Goal: Task Accomplishment & Management: Use online tool/utility

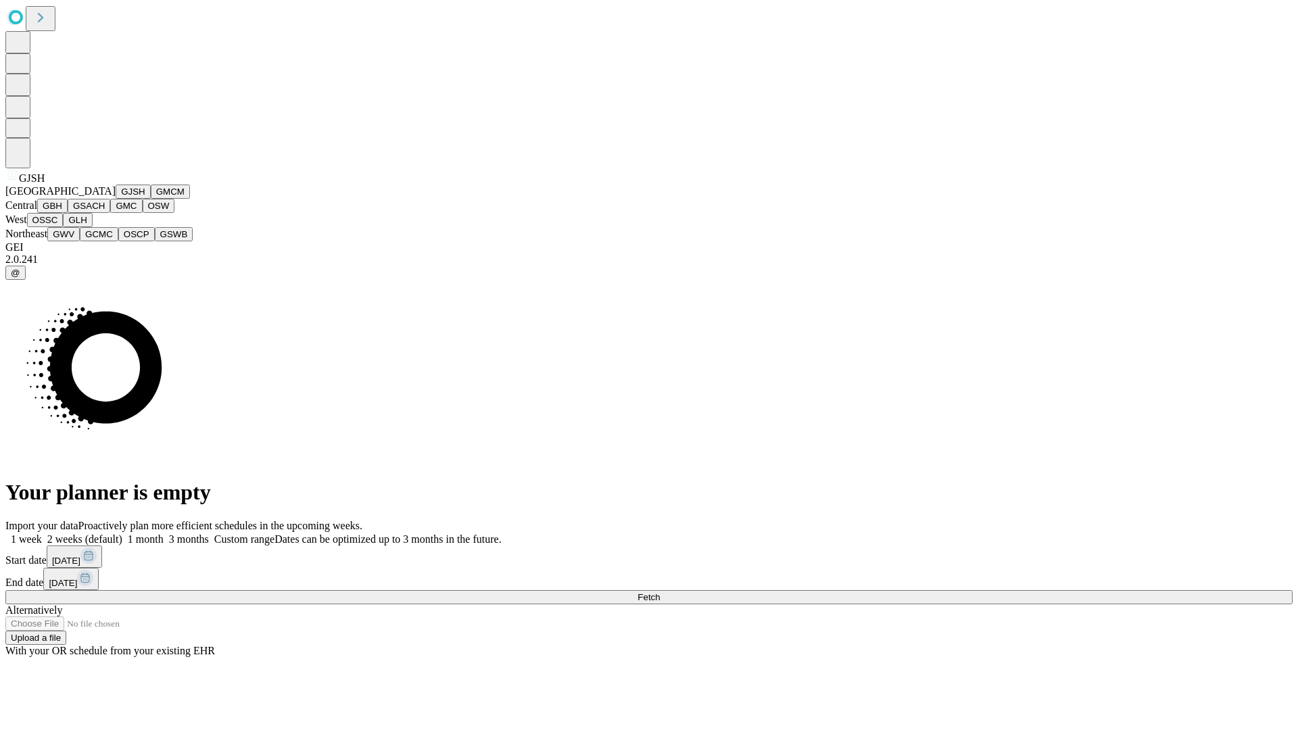
click at [116, 199] on button "GJSH" at bounding box center [133, 192] width 35 height 14
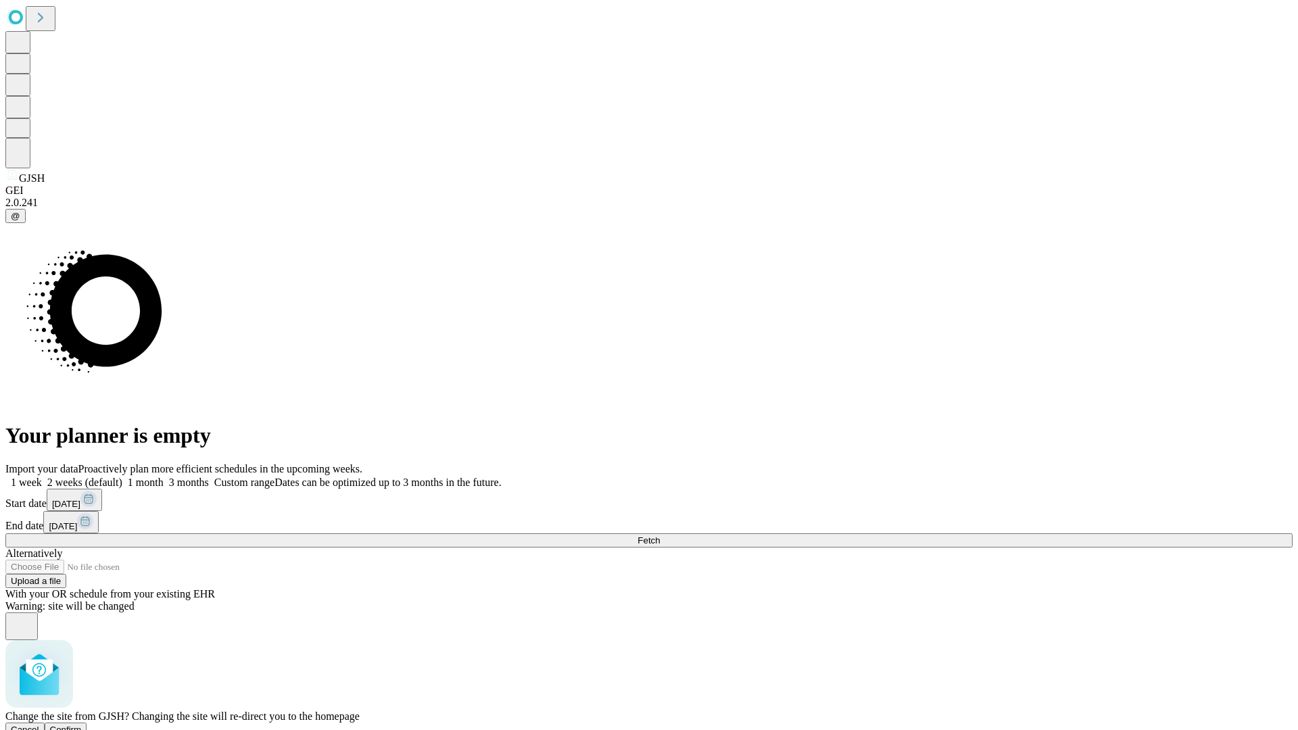
click at [82, 725] on span "Confirm" at bounding box center [66, 730] width 32 height 10
click at [164, 477] on label "1 month" at bounding box center [142, 482] width 41 height 11
click at [660, 535] on span "Fetch" at bounding box center [648, 540] width 22 height 10
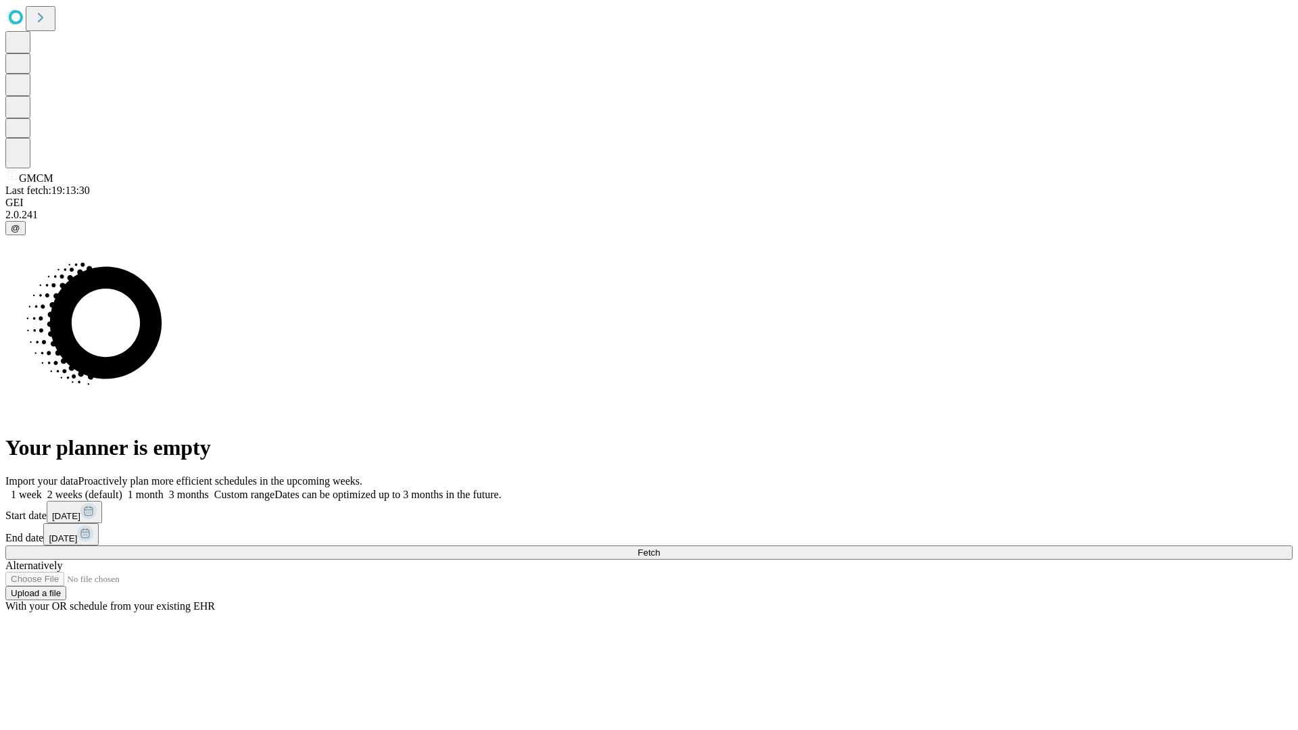
click at [164, 489] on label "1 month" at bounding box center [142, 494] width 41 height 11
click at [660, 548] on span "Fetch" at bounding box center [648, 553] width 22 height 10
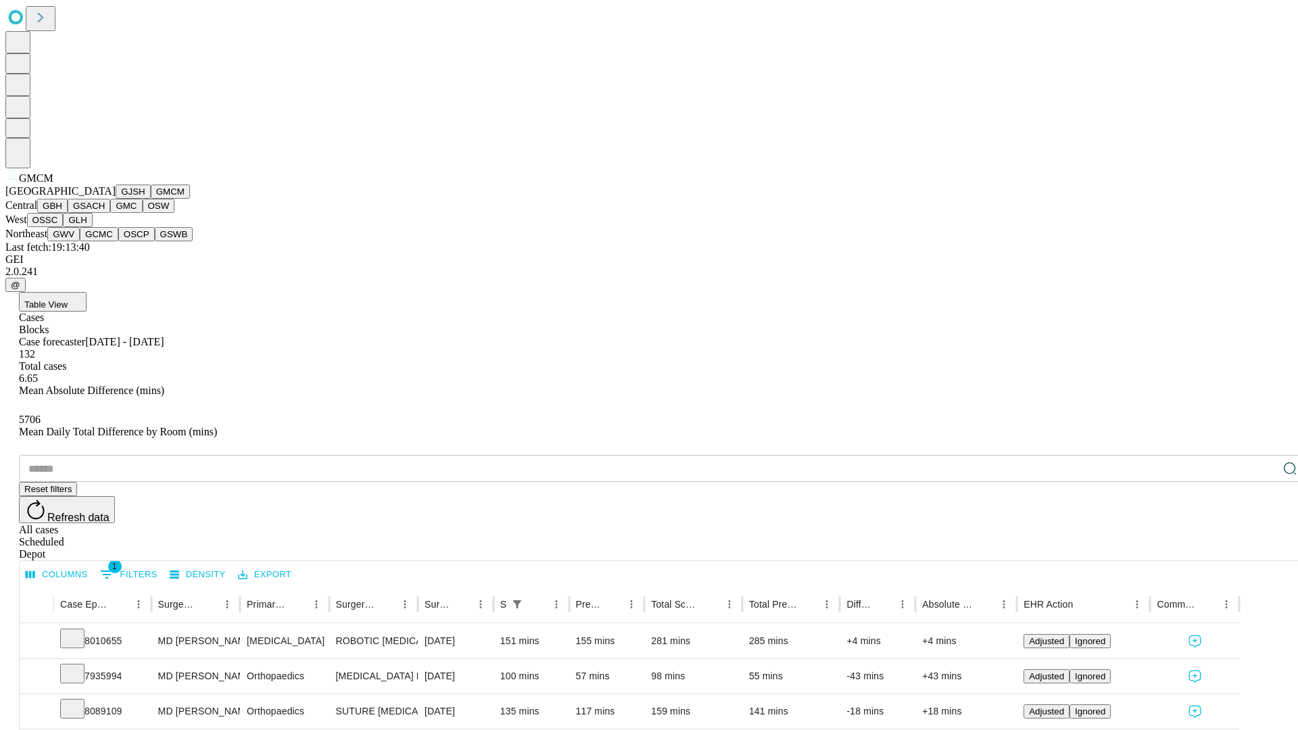
click at [68, 213] on button "GBH" at bounding box center [52, 206] width 30 height 14
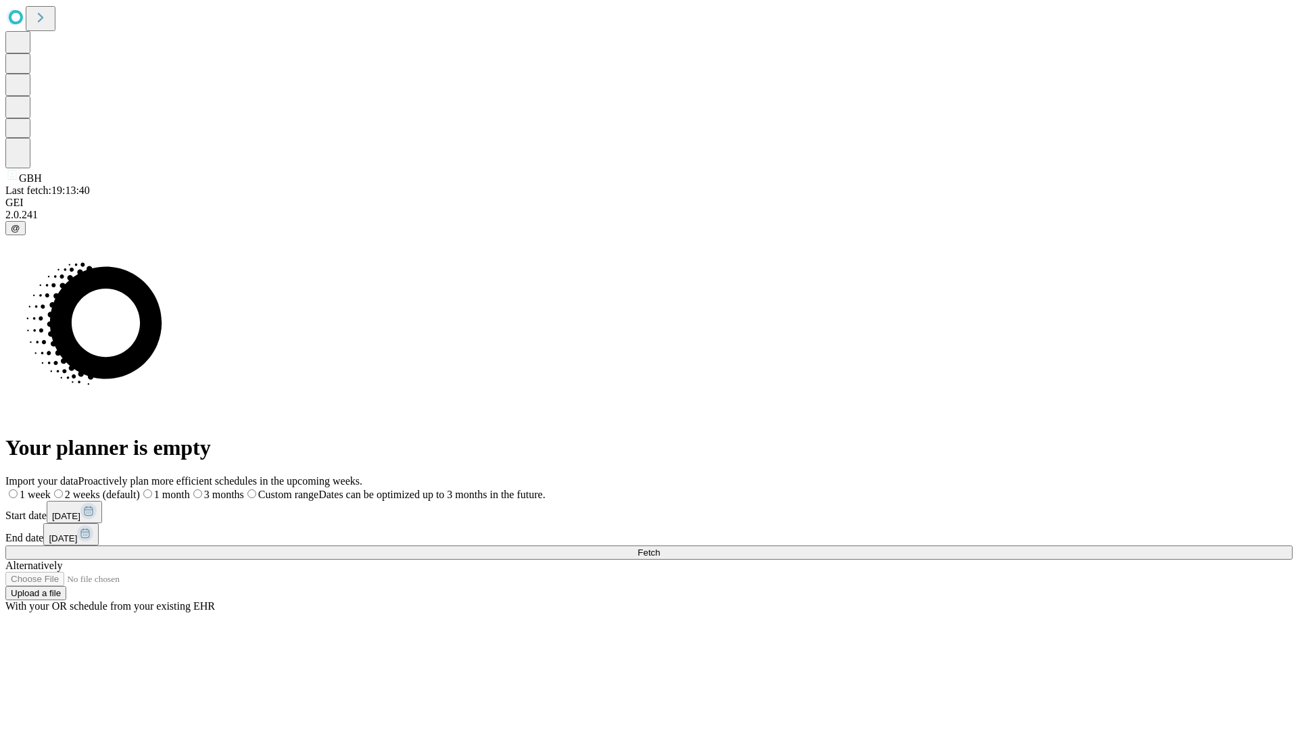
click at [660, 548] on span "Fetch" at bounding box center [648, 553] width 22 height 10
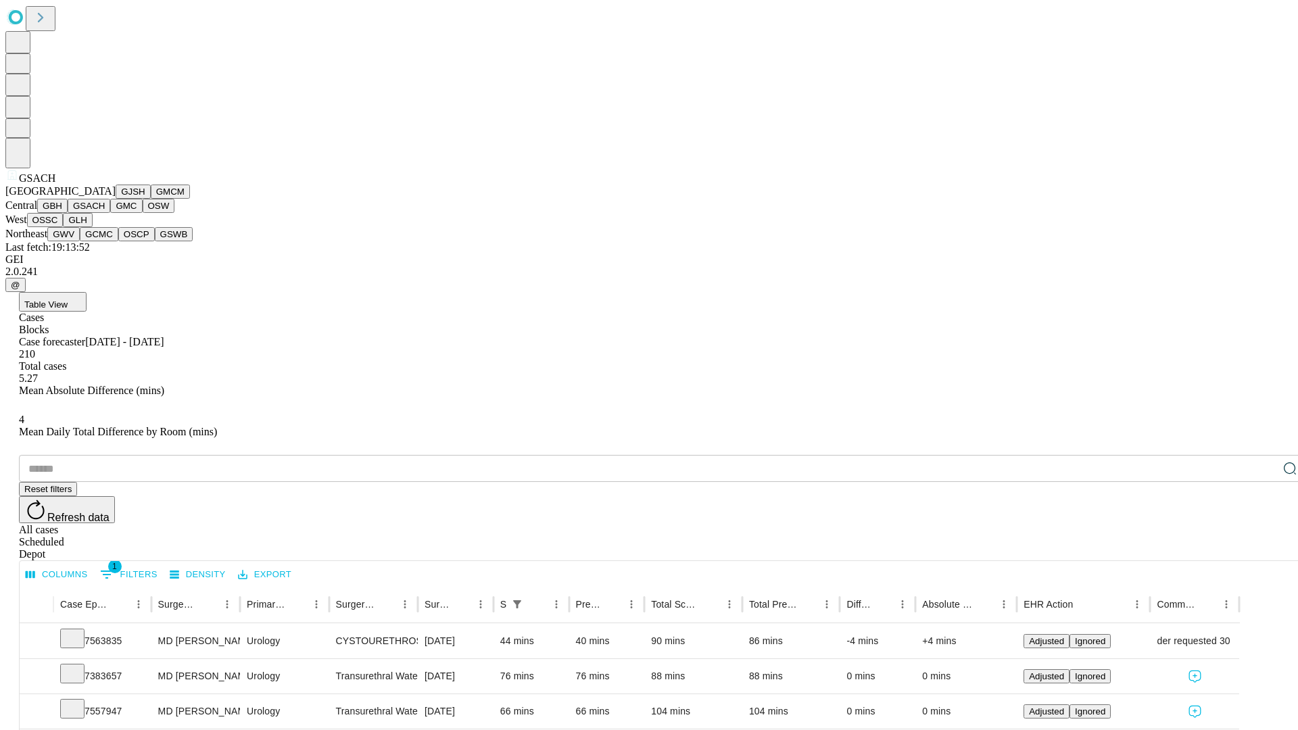
click at [110, 213] on button "GMC" at bounding box center [126, 206] width 32 height 14
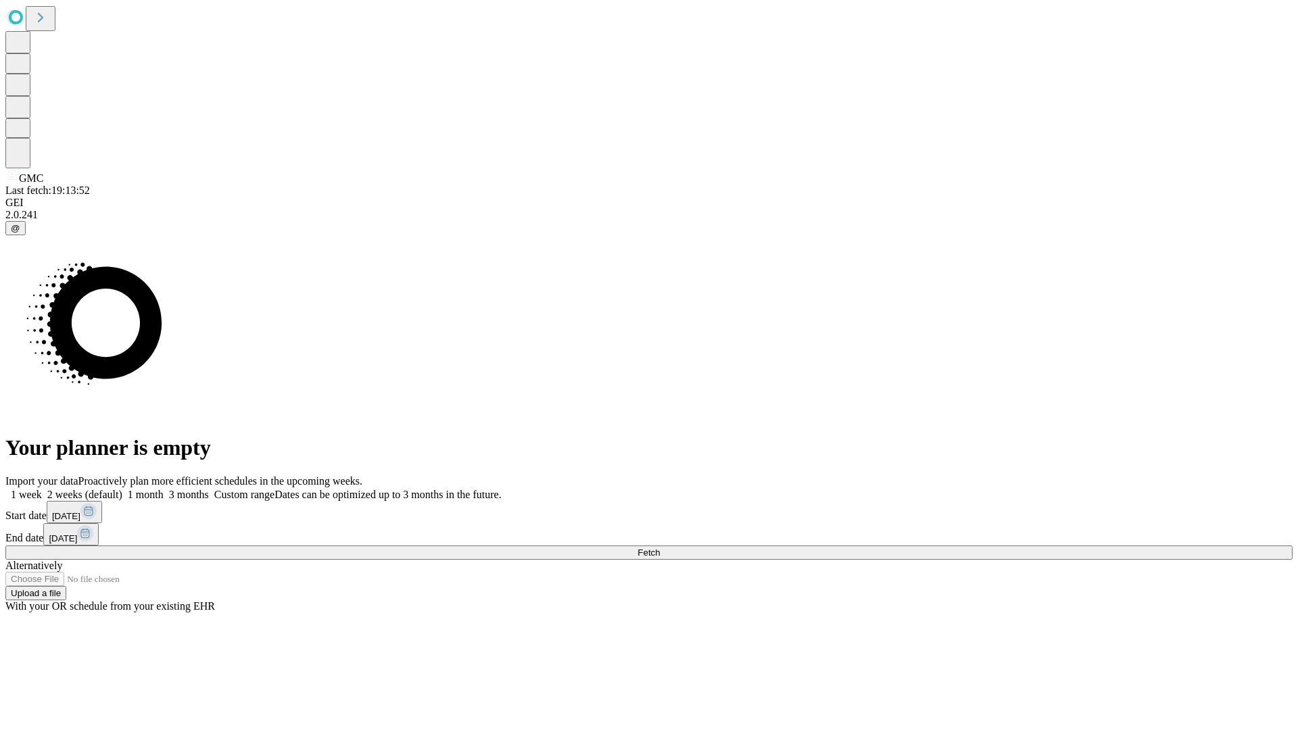
click at [164, 489] on label "1 month" at bounding box center [142, 494] width 41 height 11
click at [660, 548] on span "Fetch" at bounding box center [648, 553] width 22 height 10
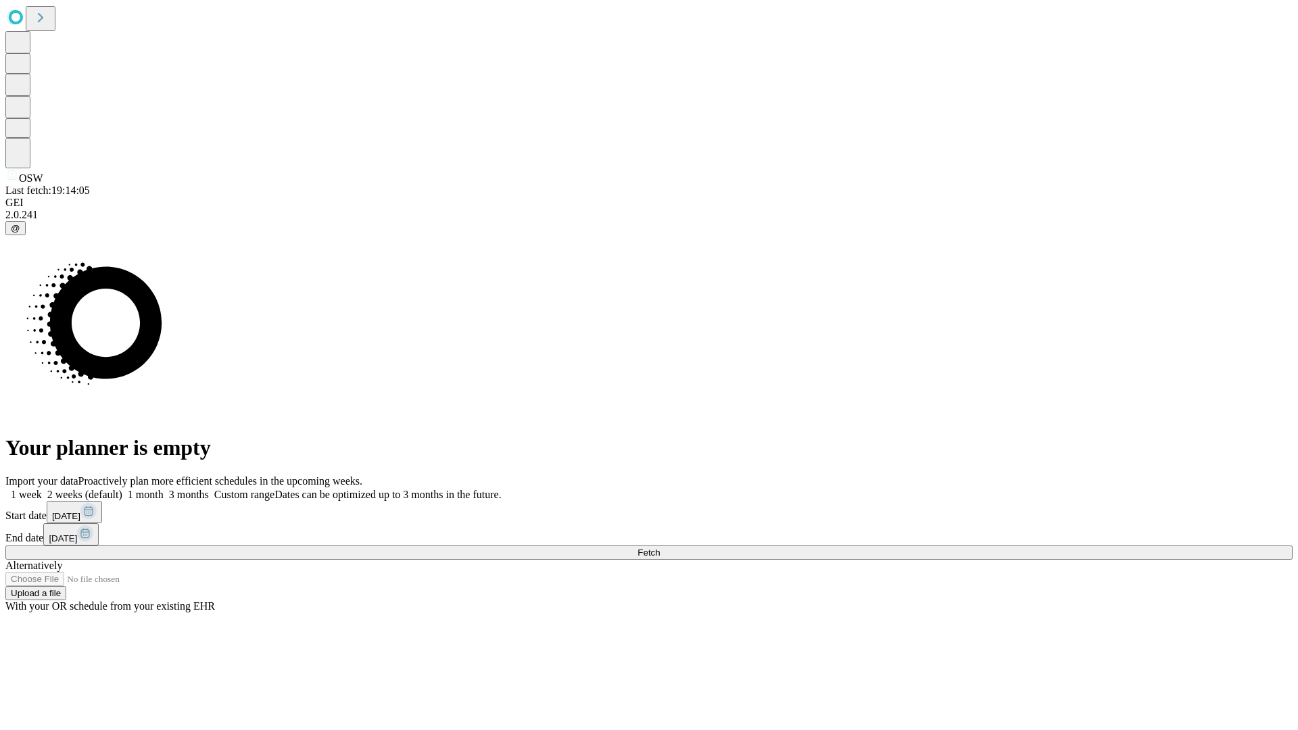
click at [164, 489] on label "1 month" at bounding box center [142, 494] width 41 height 11
click at [660, 548] on span "Fetch" at bounding box center [648, 553] width 22 height 10
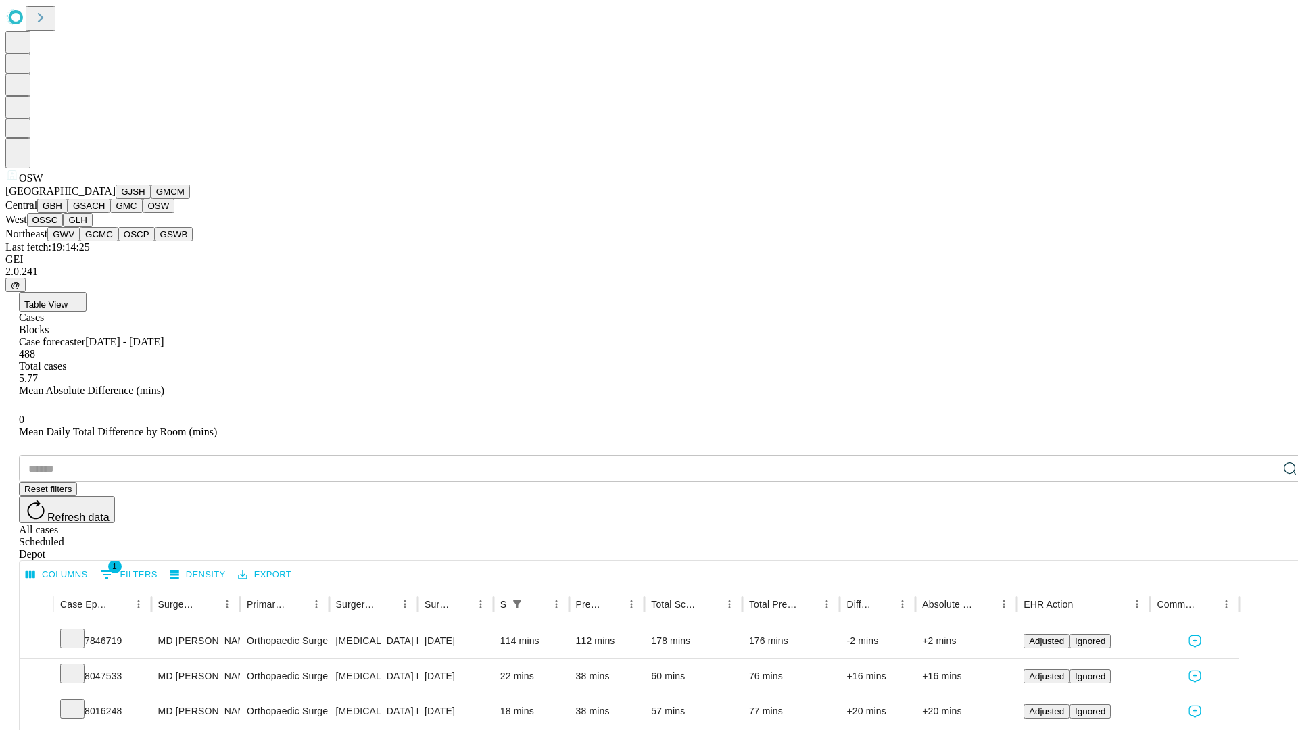
click at [64, 227] on button "OSSC" at bounding box center [45, 220] width 37 height 14
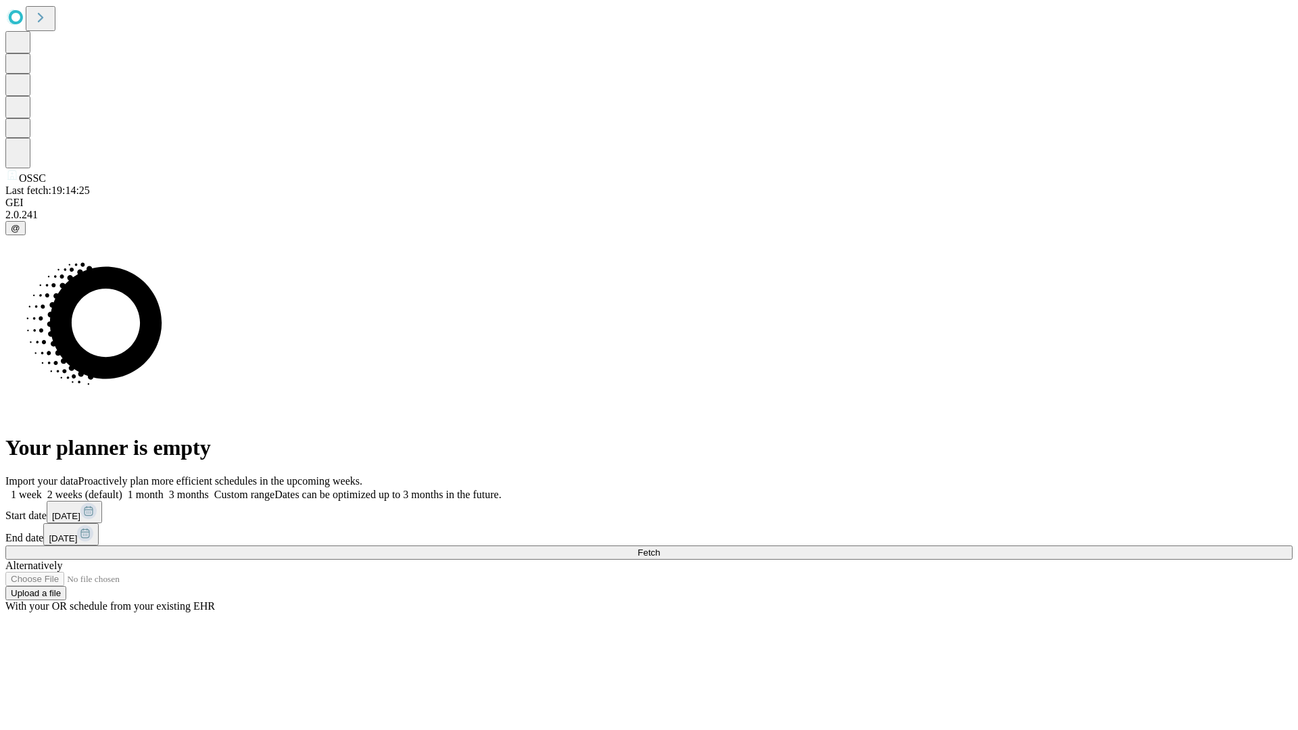
click at [164, 489] on label "1 month" at bounding box center [142, 494] width 41 height 11
click at [660, 548] on span "Fetch" at bounding box center [648, 553] width 22 height 10
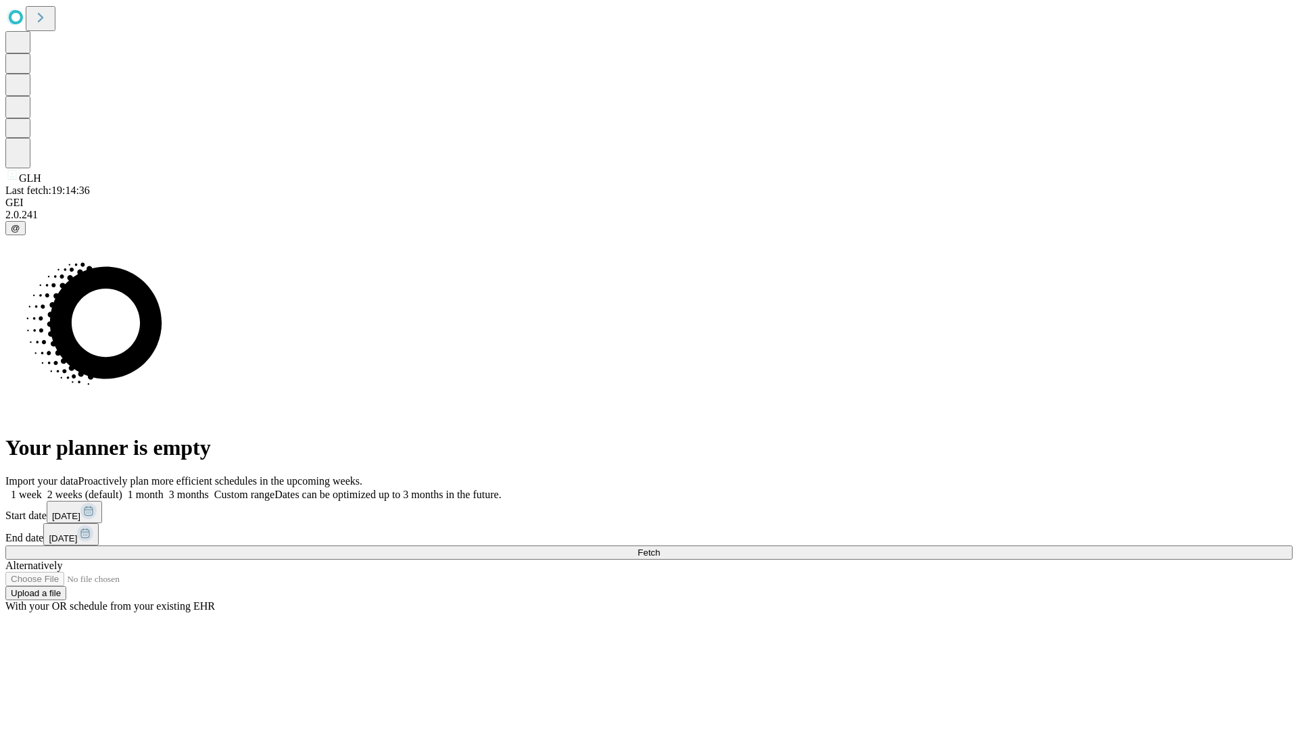
click at [164, 489] on label "1 month" at bounding box center [142, 494] width 41 height 11
click at [660, 548] on span "Fetch" at bounding box center [648, 553] width 22 height 10
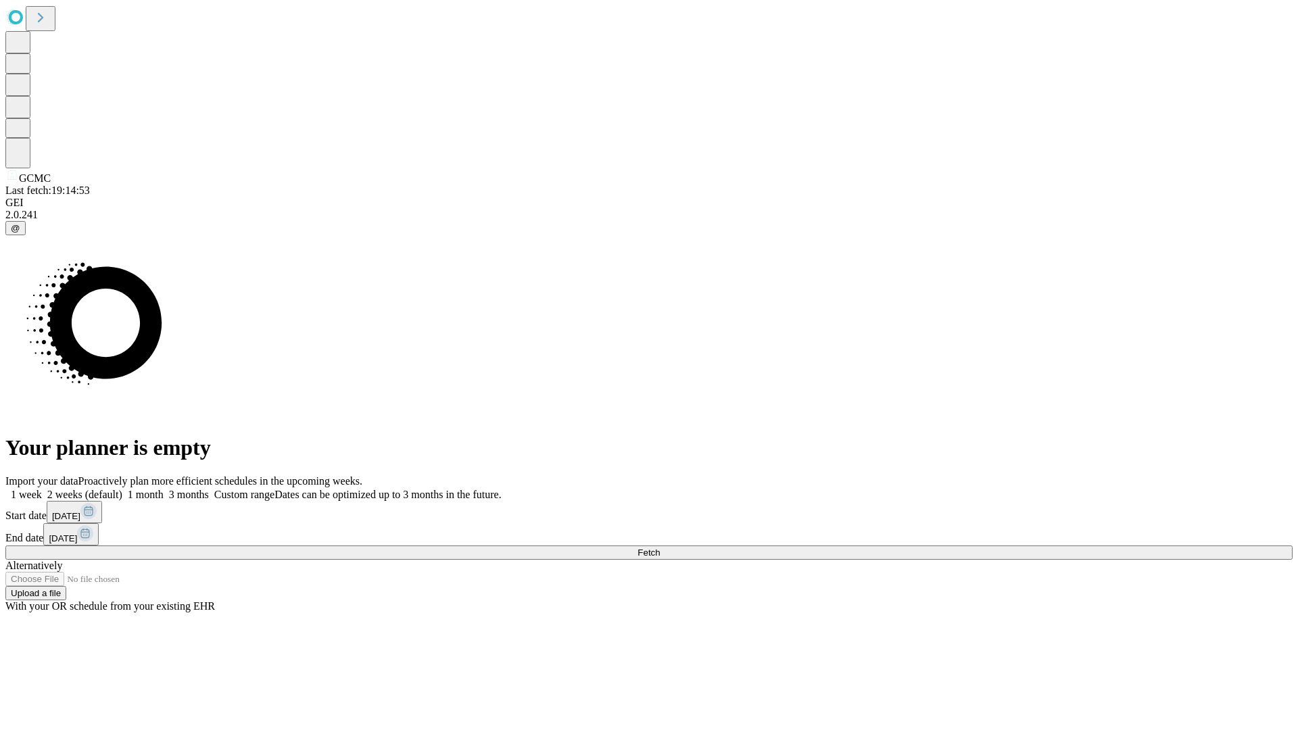
click at [660, 548] on span "Fetch" at bounding box center [648, 553] width 22 height 10
